Goal: Navigation & Orientation: Find specific page/section

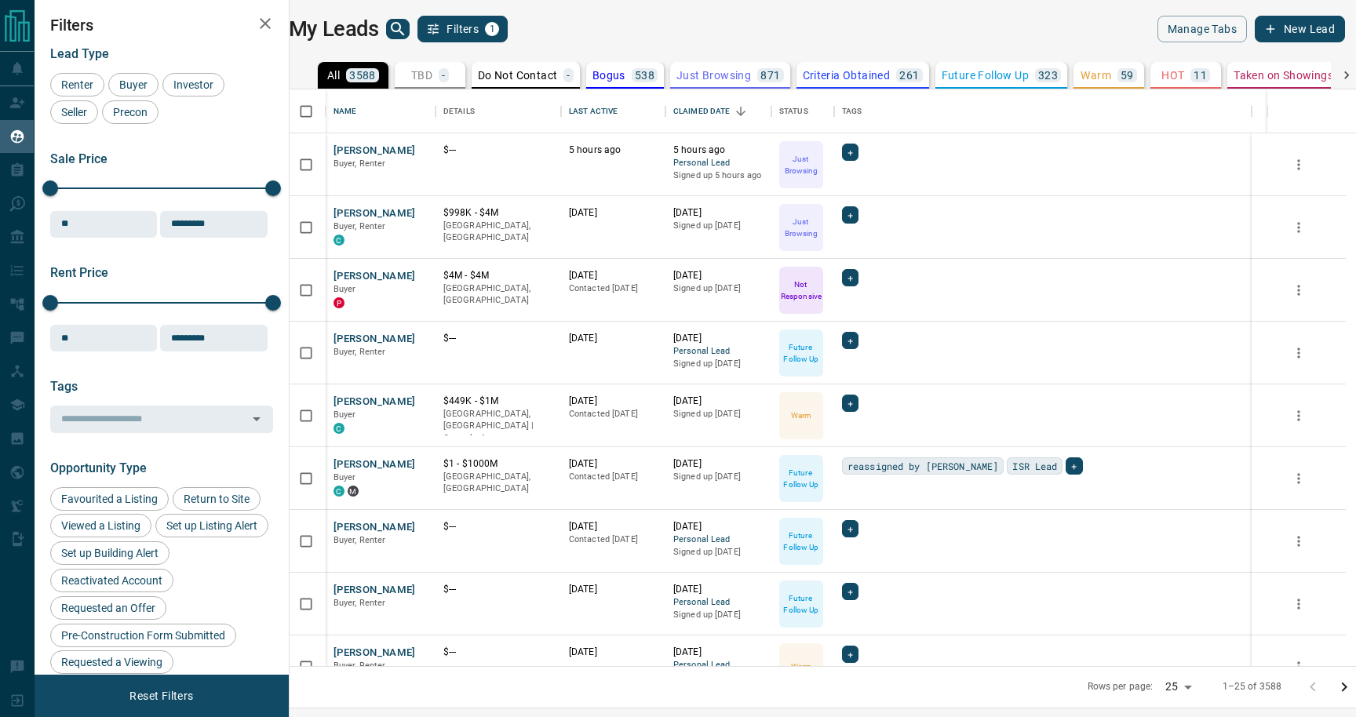
scroll to position [577, 1059]
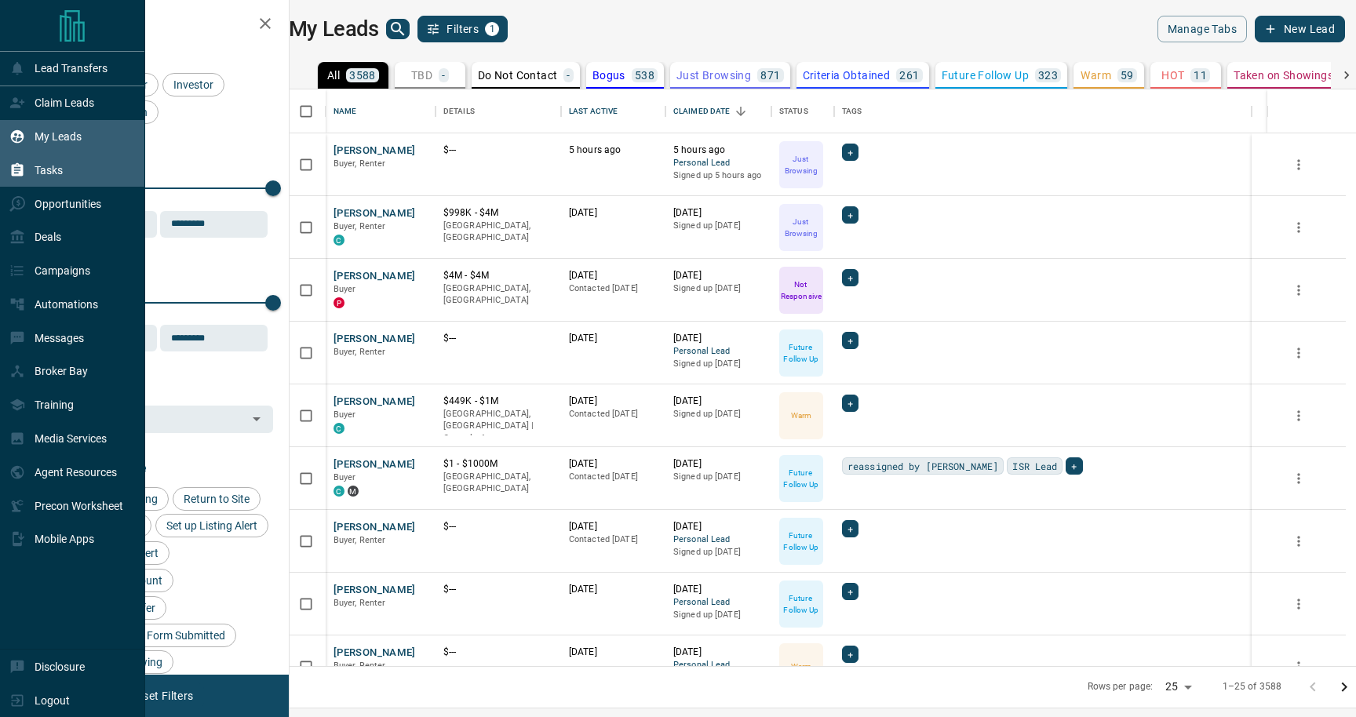
click at [42, 166] on p "Tasks" at bounding box center [49, 170] width 28 height 13
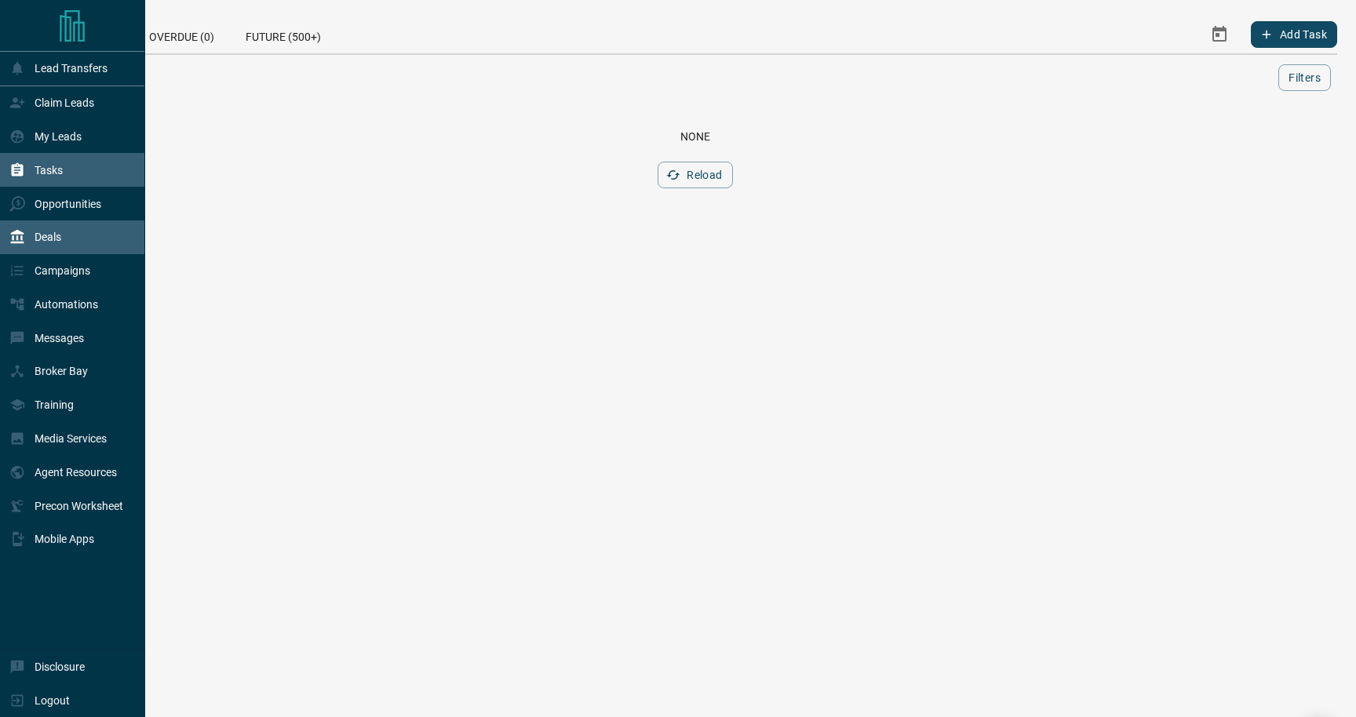
click at [61, 241] on p "Deals" at bounding box center [48, 237] width 27 height 13
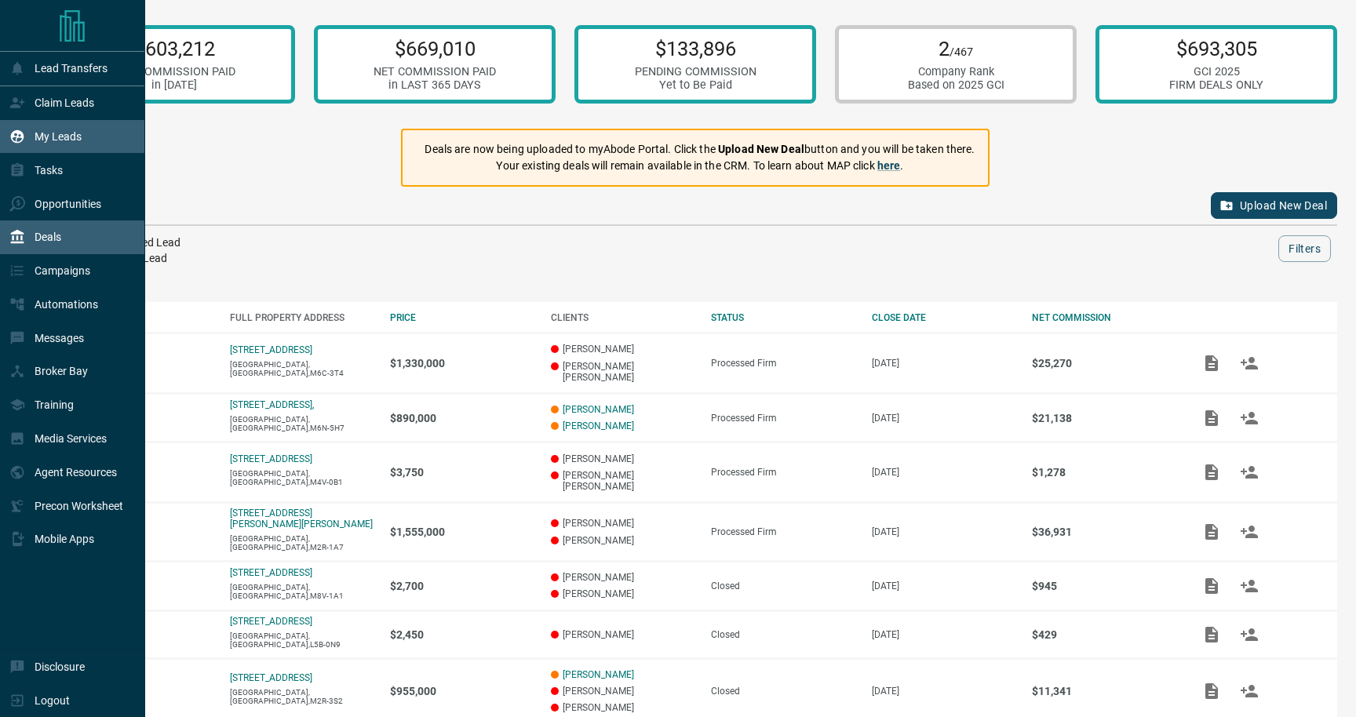
click at [27, 135] on div "My Leads" at bounding box center [45, 137] width 72 height 26
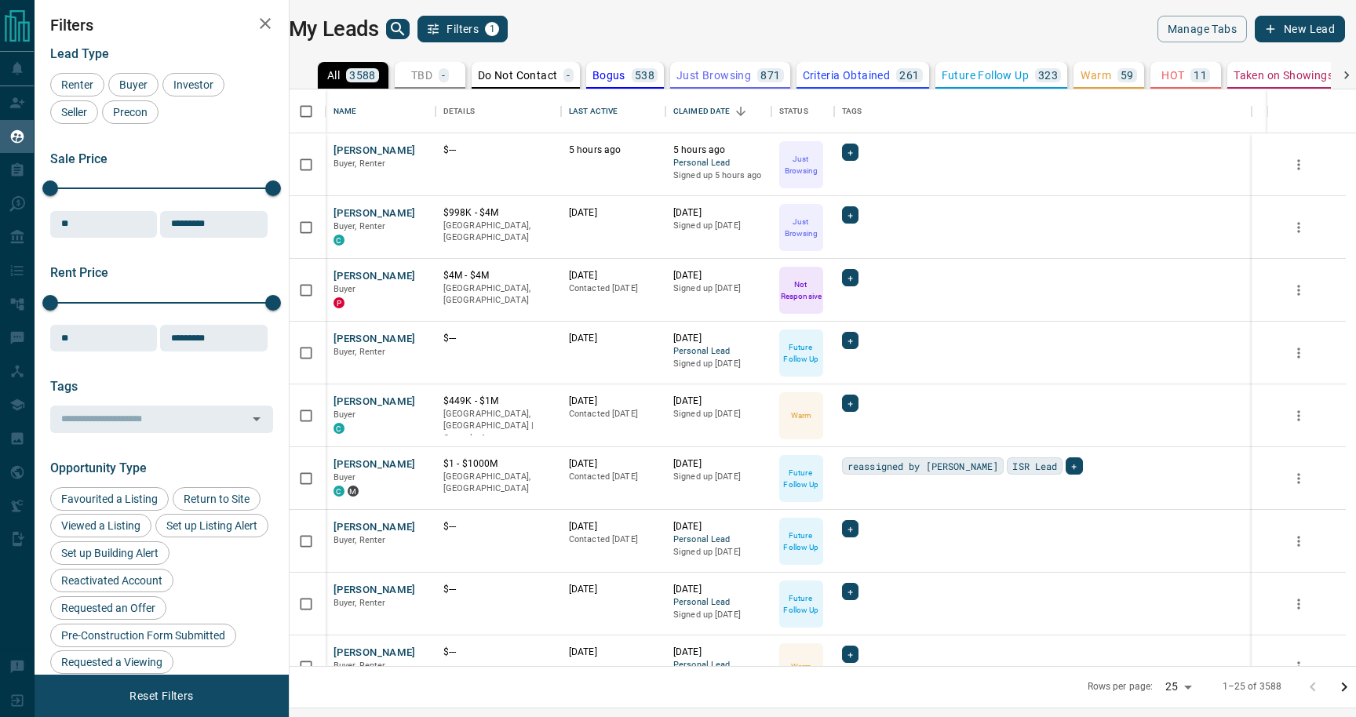
scroll to position [577, 1059]
click at [418, 27] on div "My Leads Filters 1" at bounding box center [553, 29] width 528 height 27
click at [406, 24] on icon "search button" at bounding box center [397, 29] width 19 height 19
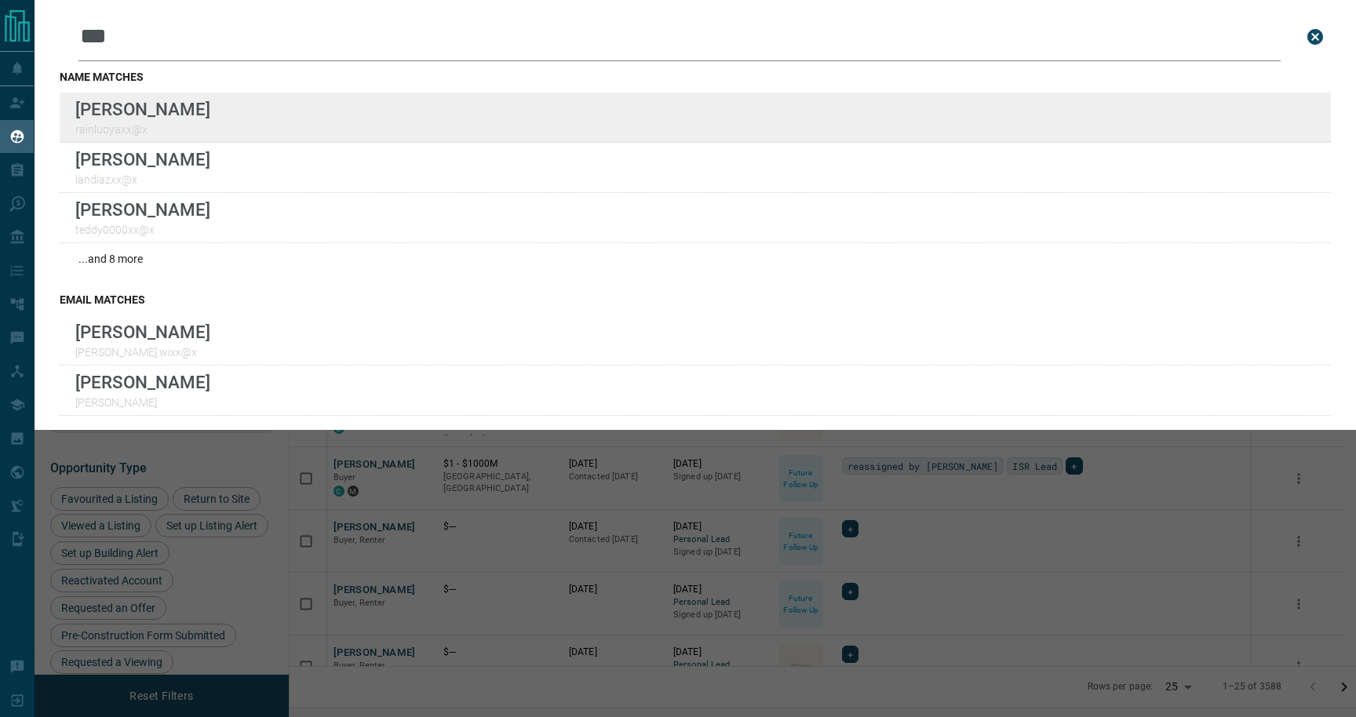
type input "***"
click at [0, 0] on div "Lead Transfers Claim Leads My Leads Tasks Opportunities Deals Campaigns Automat…" at bounding box center [678, 348] width 1356 height 697
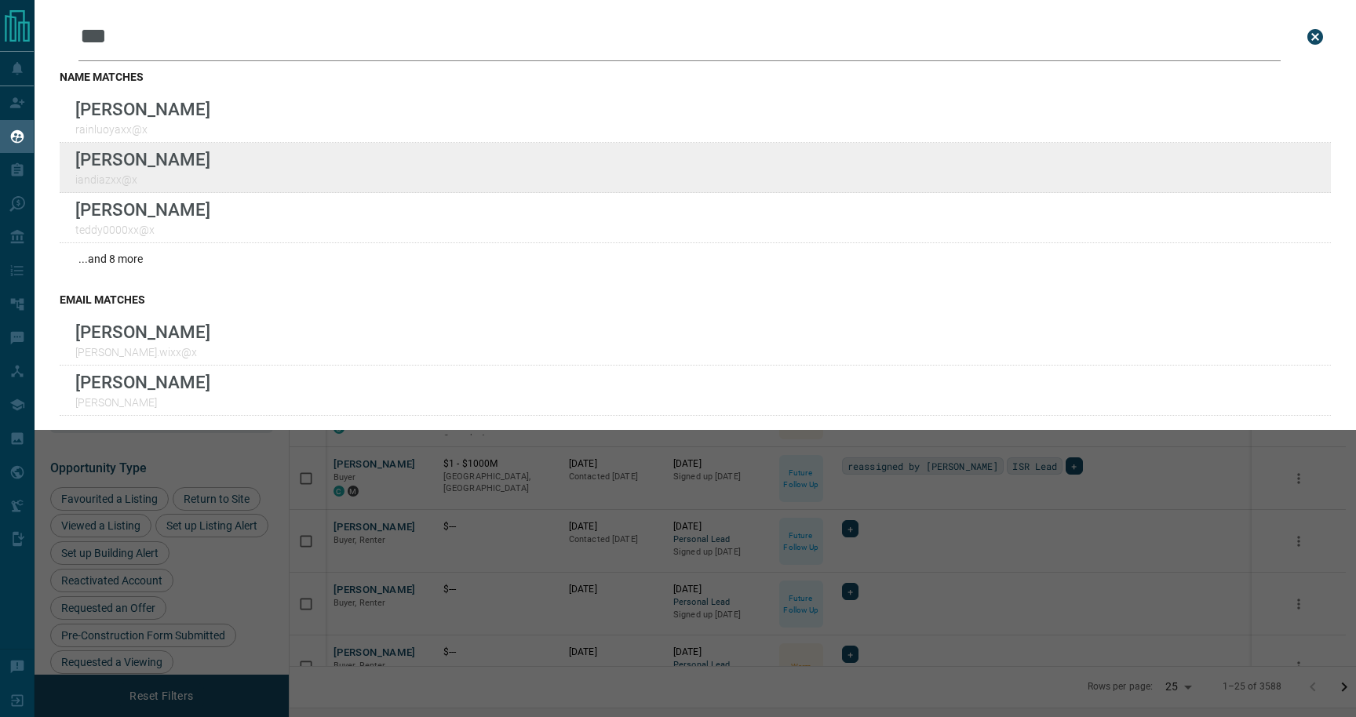
click at [0, 0] on div "Lead Transfers Claim Leads My Leads Tasks Opportunities Deals Campaigns Automat…" at bounding box center [678, 348] width 1356 height 697
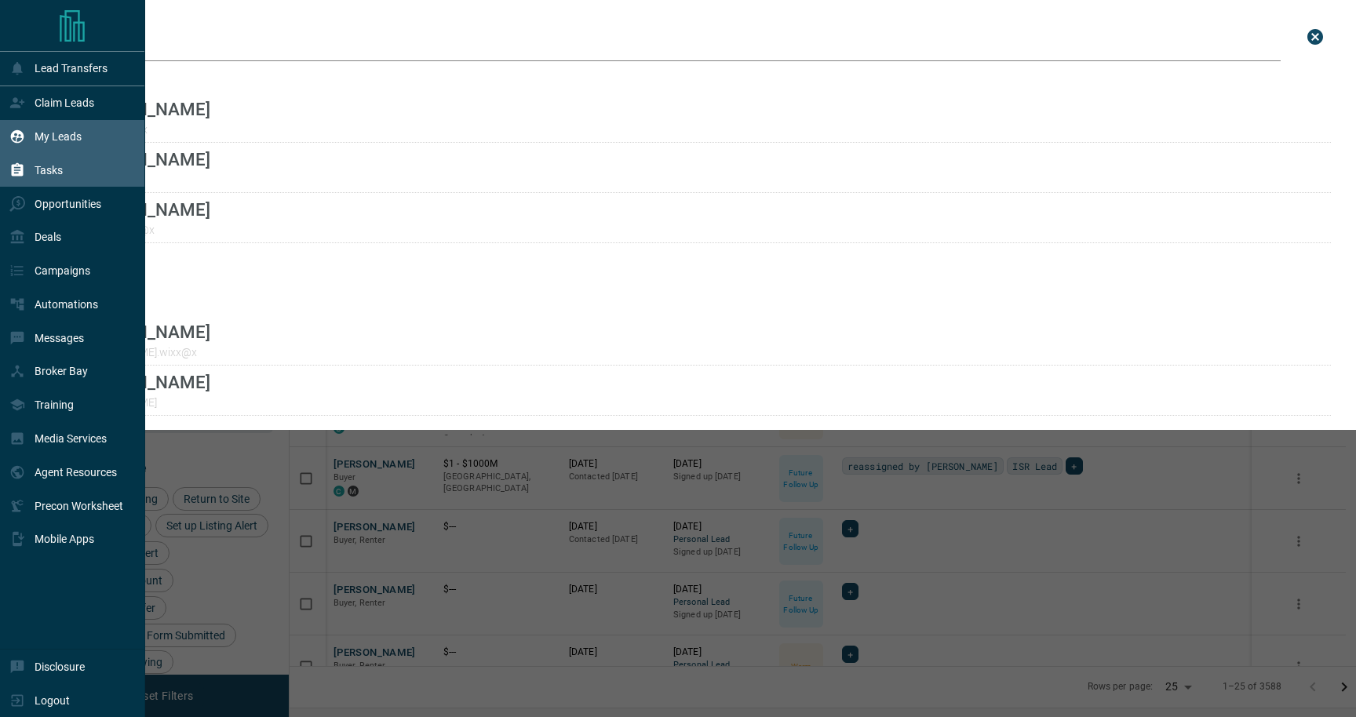
click at [41, 175] on p "Tasks" at bounding box center [49, 170] width 28 height 13
